Goal: Answer question/provide support

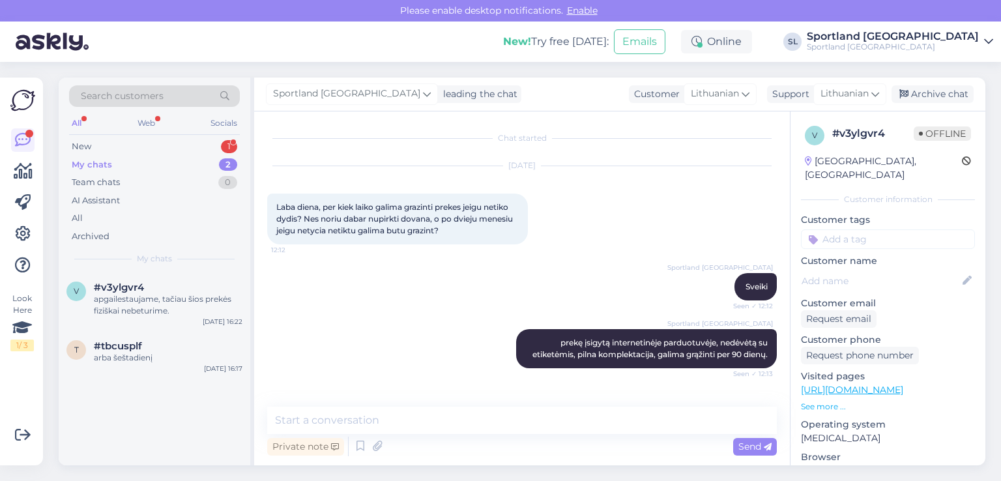
click at [121, 141] on div "New 1" at bounding box center [154, 146] width 171 height 18
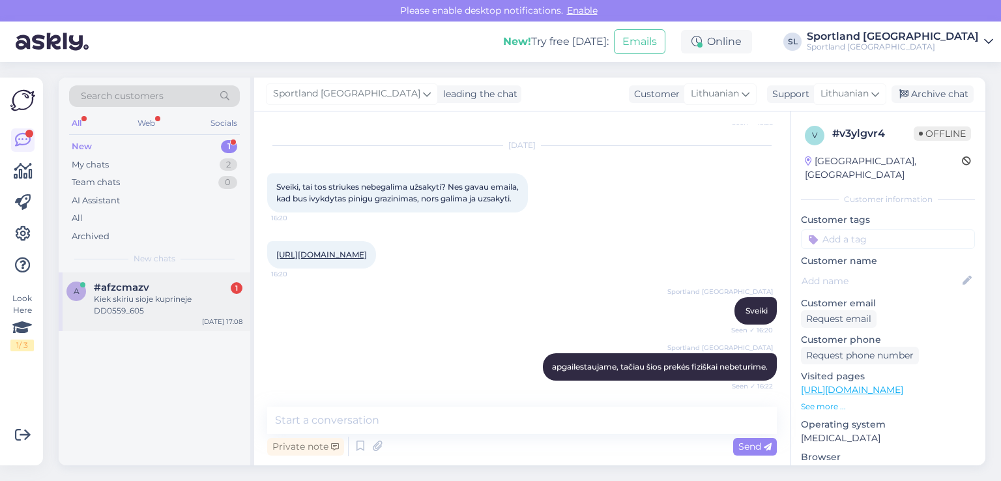
click at [181, 295] on div "Kiek skiriu sioje kuprineje DD0559_605" at bounding box center [168, 304] width 149 height 23
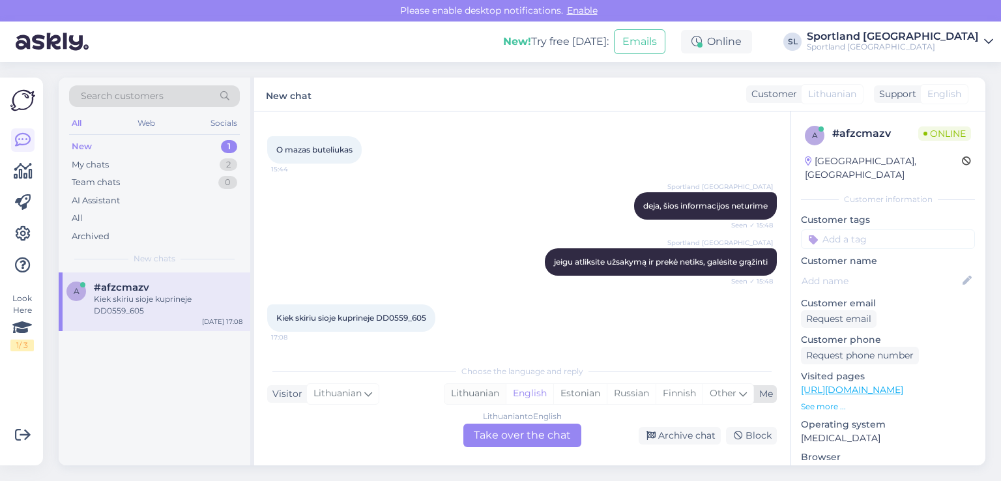
scroll to position [1253, 0]
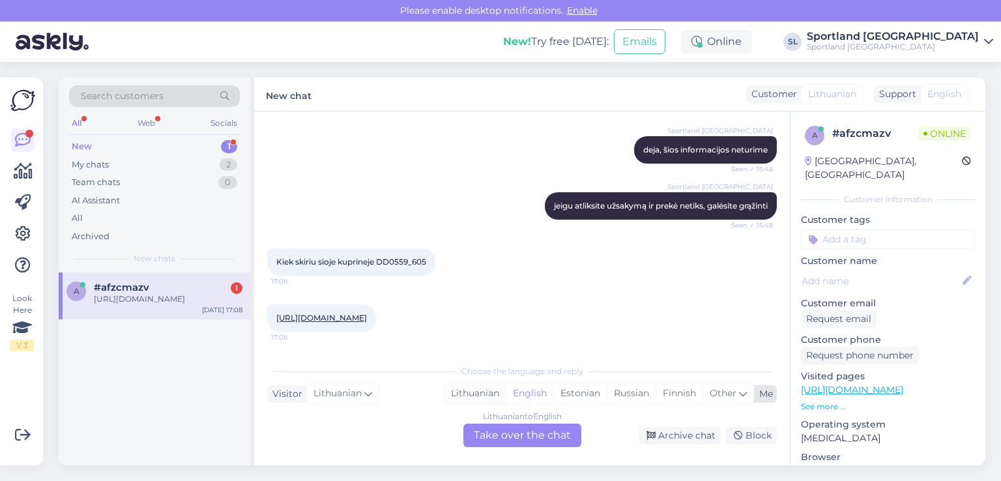
click at [474, 391] on div "Lithuanian" at bounding box center [474, 394] width 61 height 20
click at [506, 433] on div "Lithuanian to Lithuanian Take over the chat" at bounding box center [522, 434] width 118 height 23
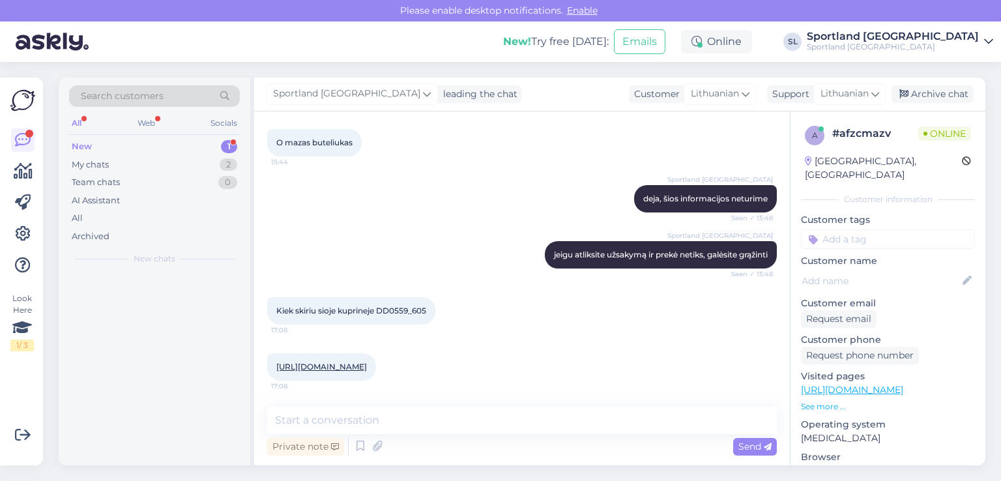
scroll to position [1205, 0]
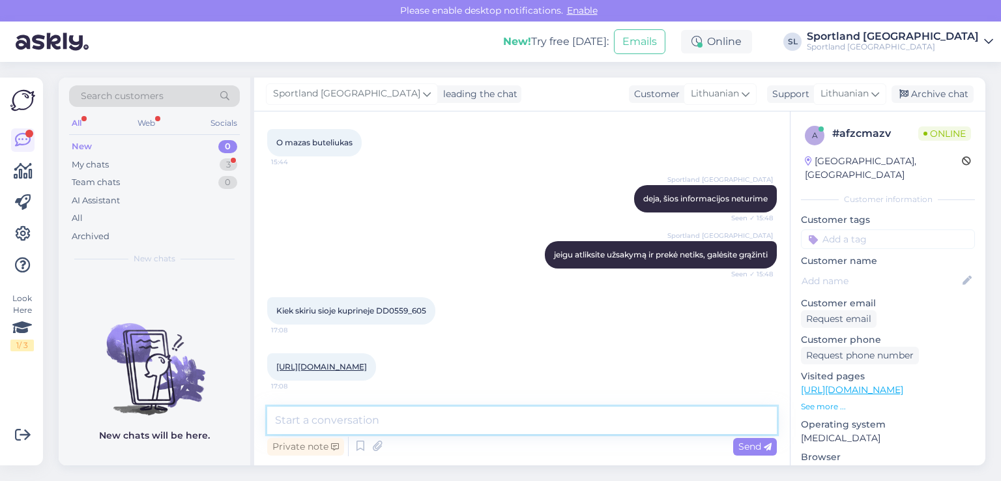
click at [469, 419] on textarea at bounding box center [521, 420] width 509 height 27
type textarea "Sveiki"
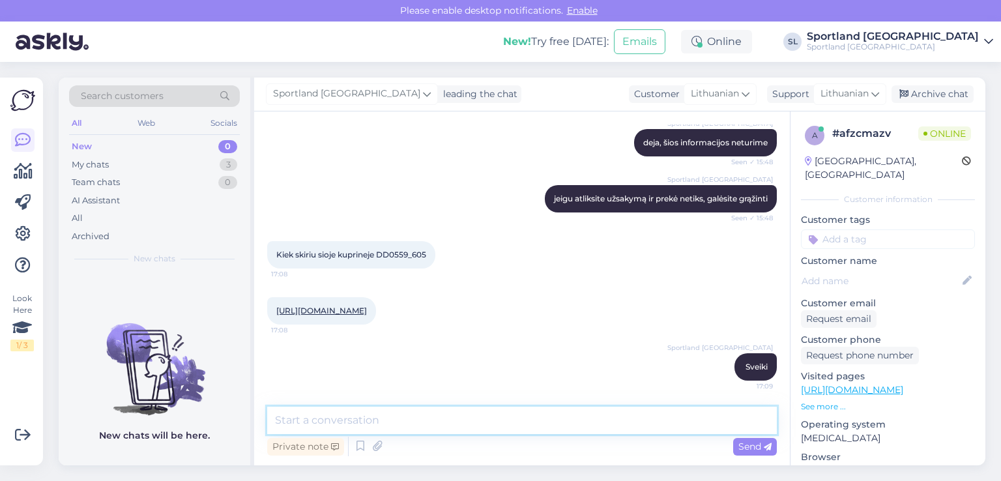
scroll to position [1261, 0]
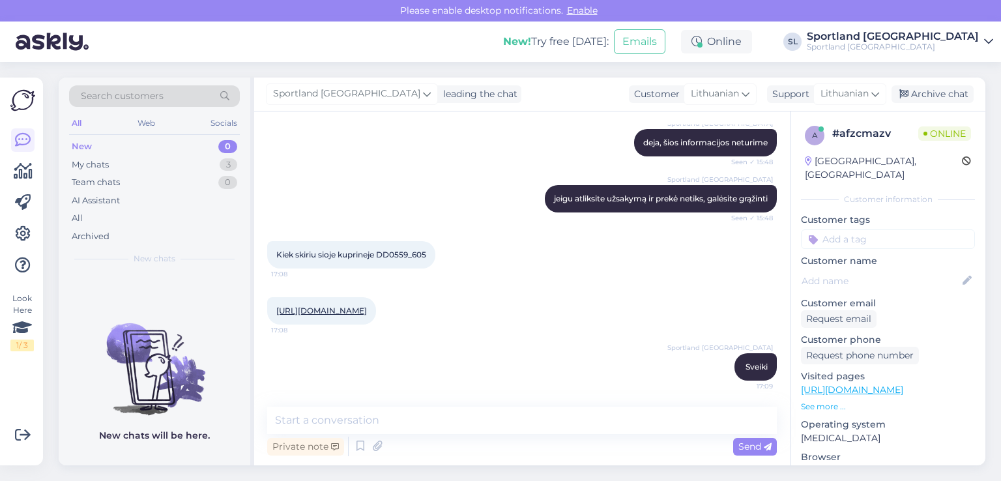
click at [367, 306] on link "[URL][DOMAIN_NAME]" at bounding box center [321, 311] width 91 height 10
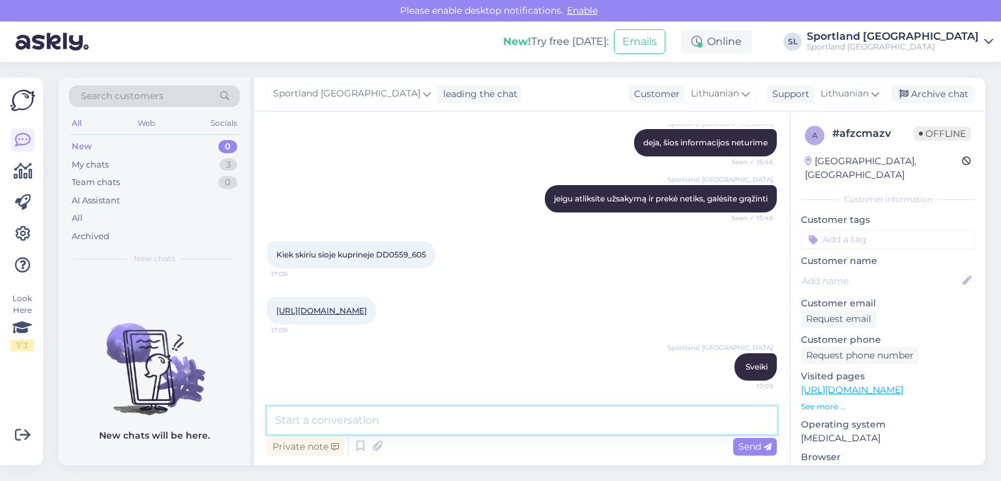
click at [391, 416] on textarea at bounding box center [521, 420] width 509 height 27
type textarea "du skyriai"
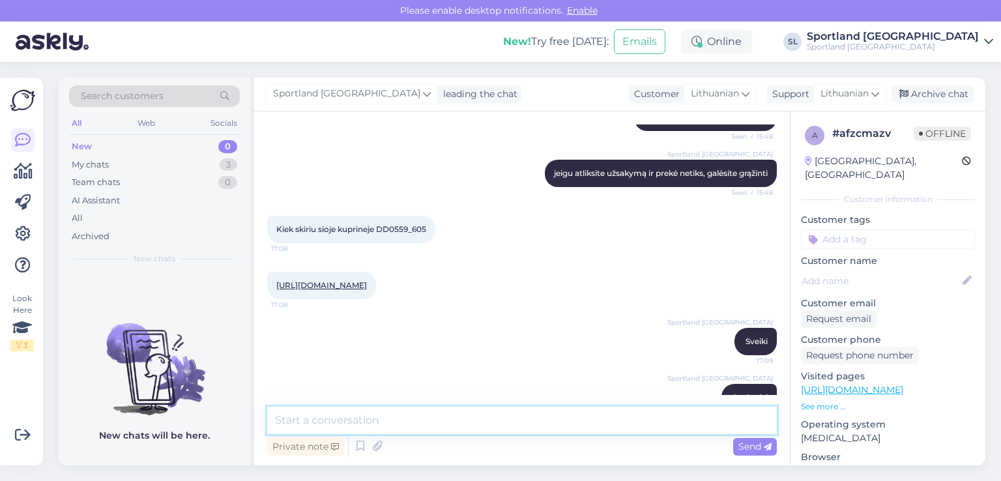
scroll to position [1316, 0]
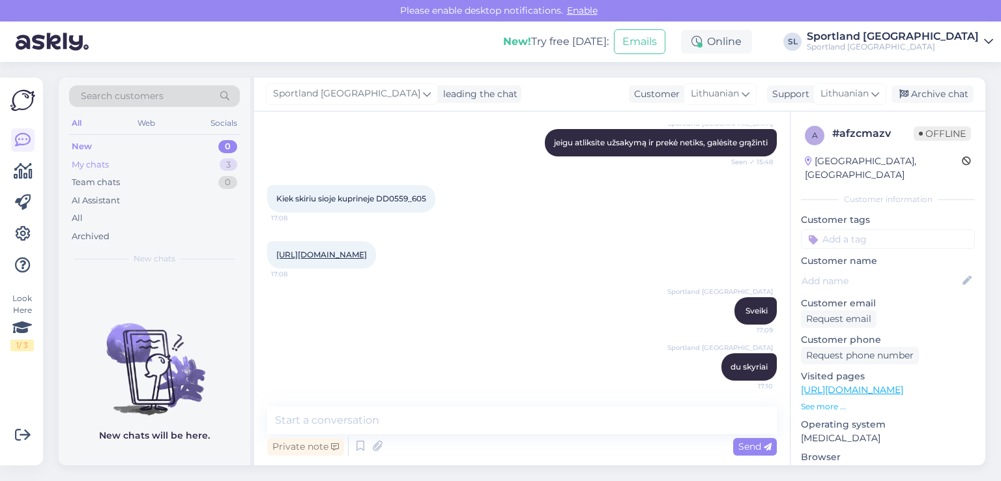
click at [98, 160] on div "My chats" at bounding box center [90, 164] width 37 height 13
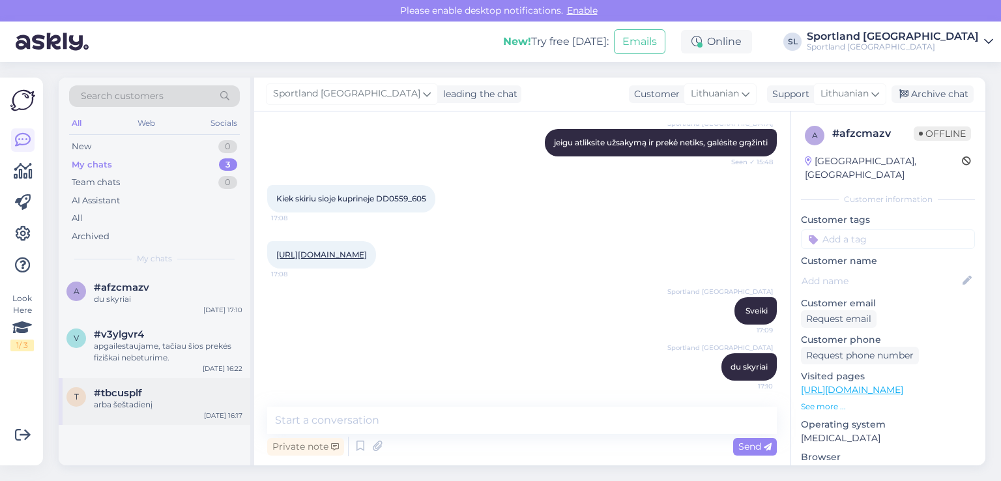
click at [136, 391] on span "#tbcusplf" at bounding box center [118, 393] width 48 height 12
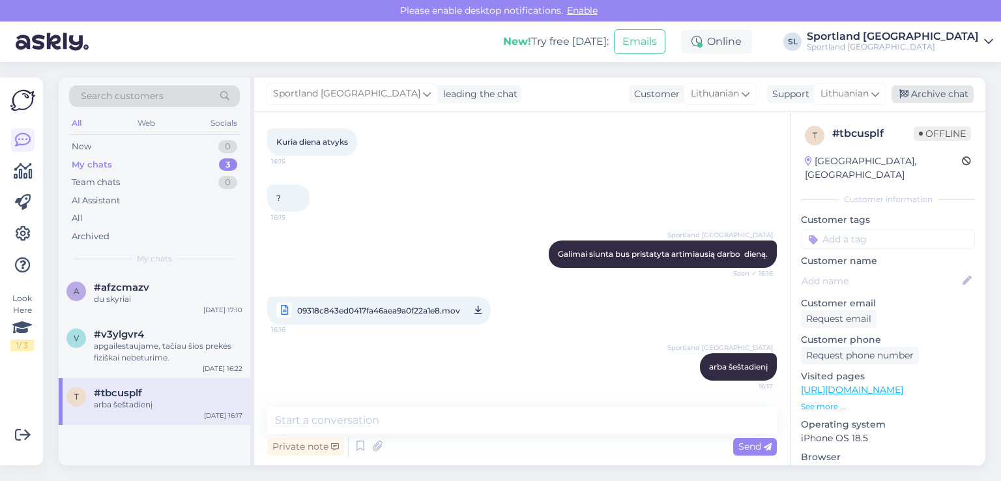
click at [937, 87] on div "Archive chat" at bounding box center [932, 94] width 82 height 18
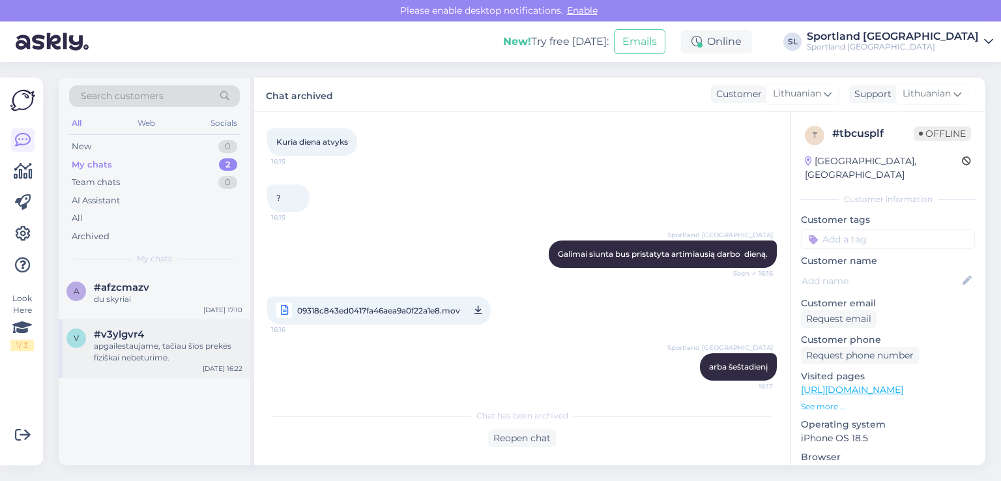
click at [144, 337] on div "#v3ylgvr4" at bounding box center [168, 334] width 149 height 12
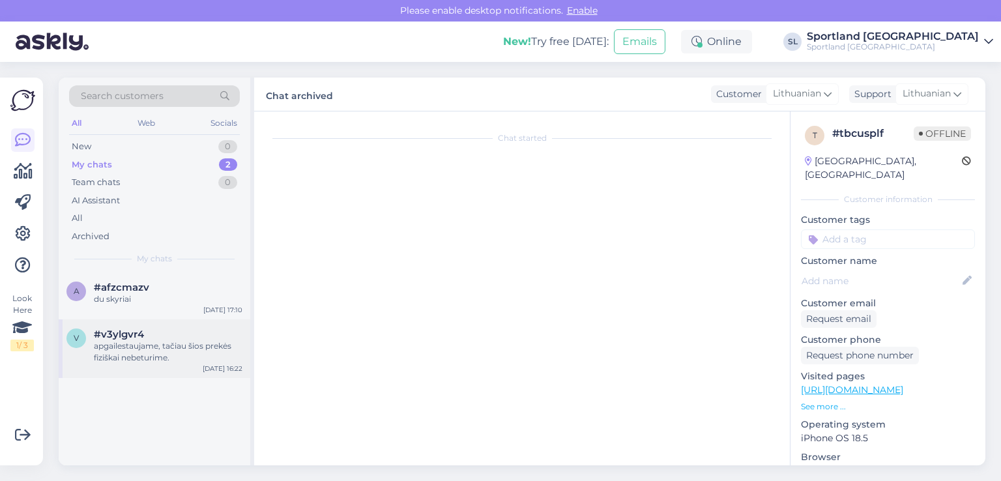
scroll to position [949, 0]
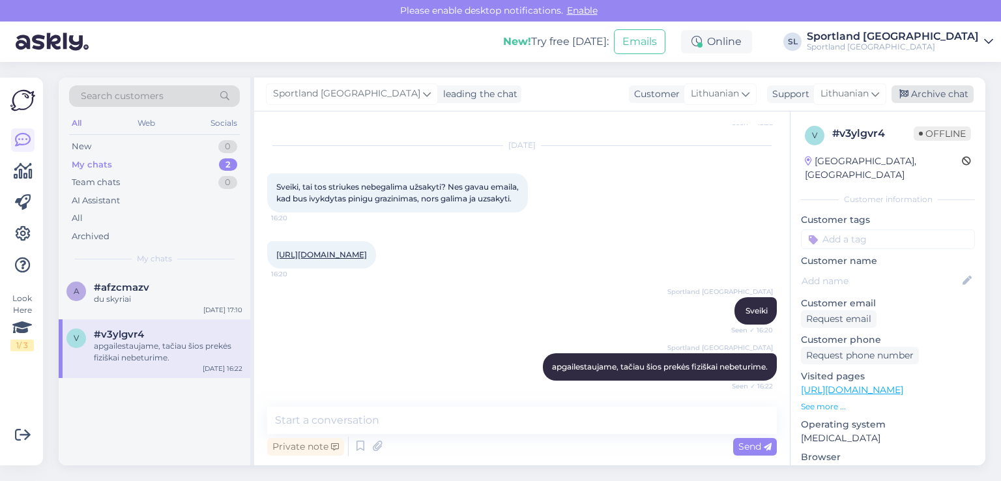
click at [954, 93] on div "Archive chat" at bounding box center [932, 94] width 82 height 18
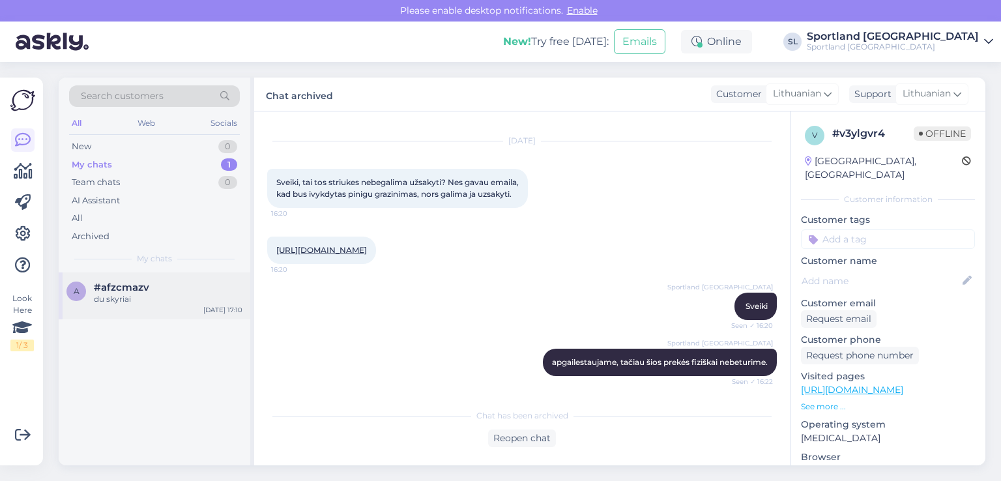
click at [149, 285] on div "#afzcmazv" at bounding box center [168, 287] width 149 height 12
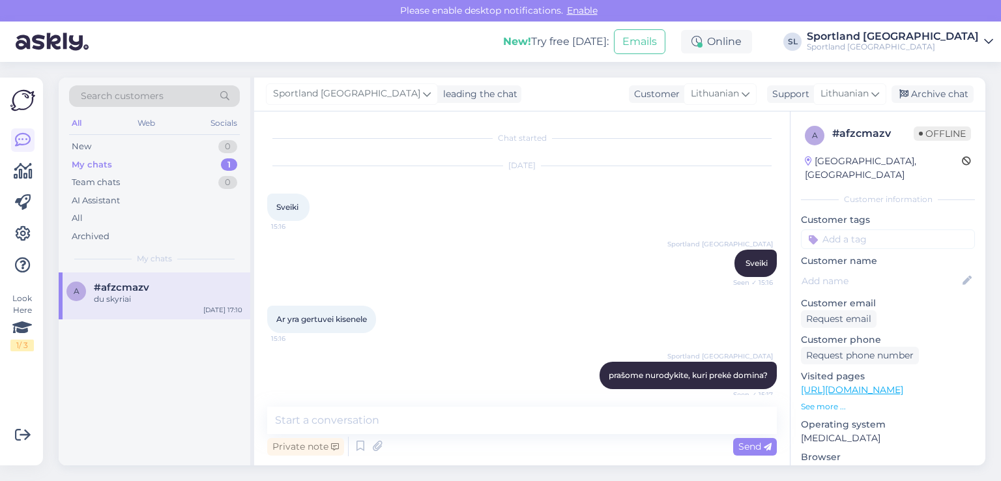
scroll to position [1317, 0]
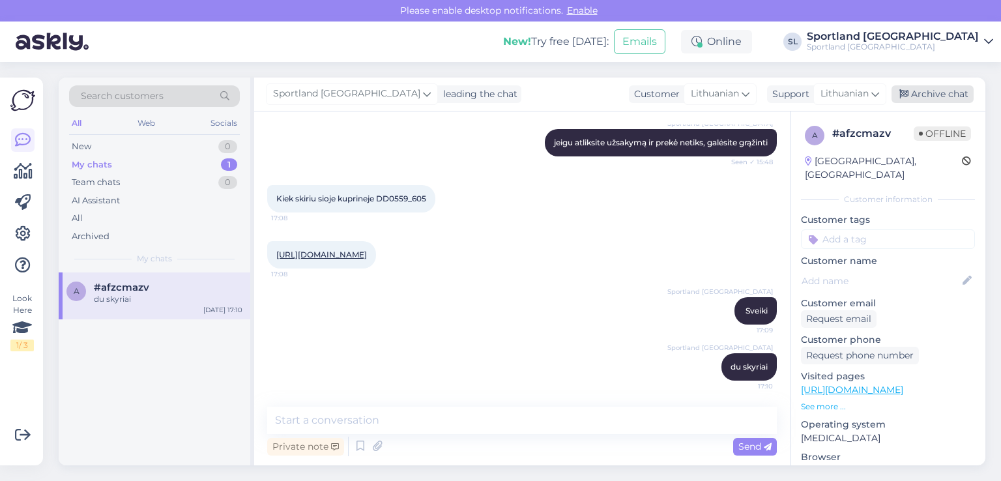
click at [923, 94] on div "Archive chat" at bounding box center [932, 94] width 82 height 18
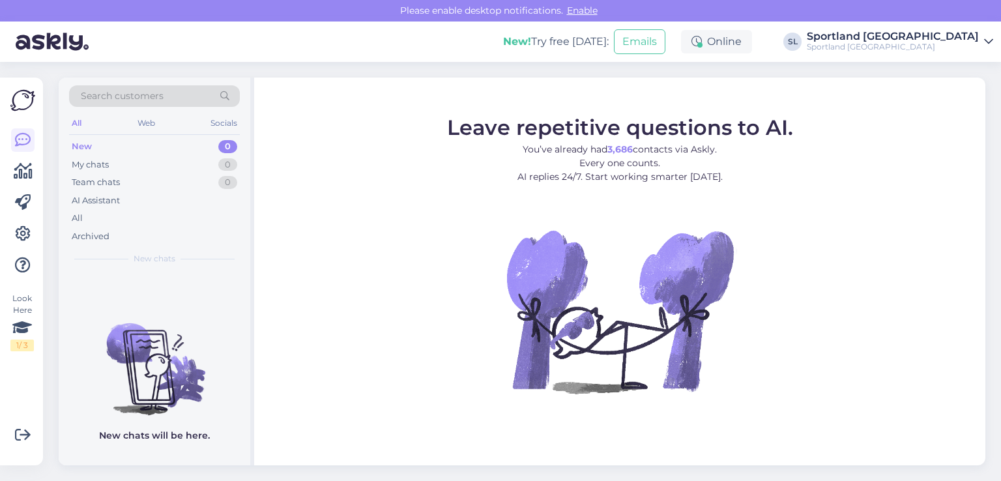
click at [87, 222] on div "All" at bounding box center [154, 218] width 171 height 18
